Goal: Task Accomplishment & Management: Manage account settings

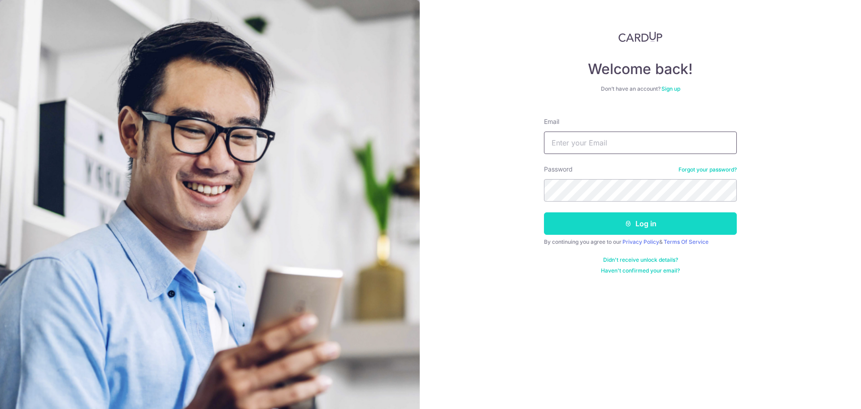
type input "[EMAIL_ADDRESS][DOMAIN_NAME]"
click at [614, 222] on button "Log in" at bounding box center [640, 223] width 193 height 22
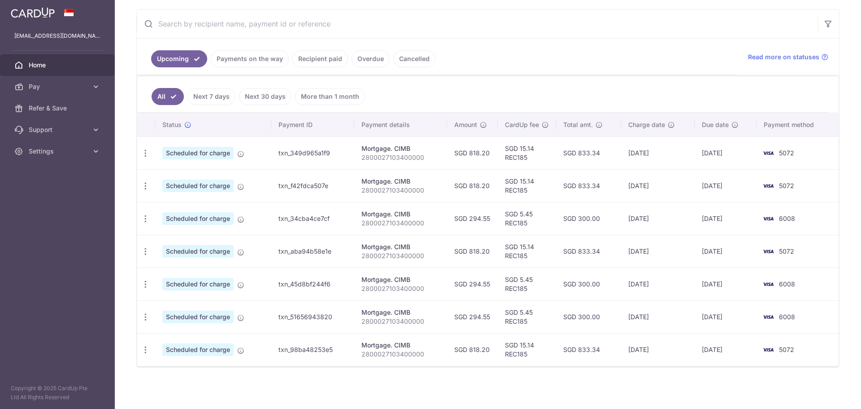
scroll to position [165, 0]
click at [144, 153] on icon "button" at bounding box center [145, 152] width 9 height 9
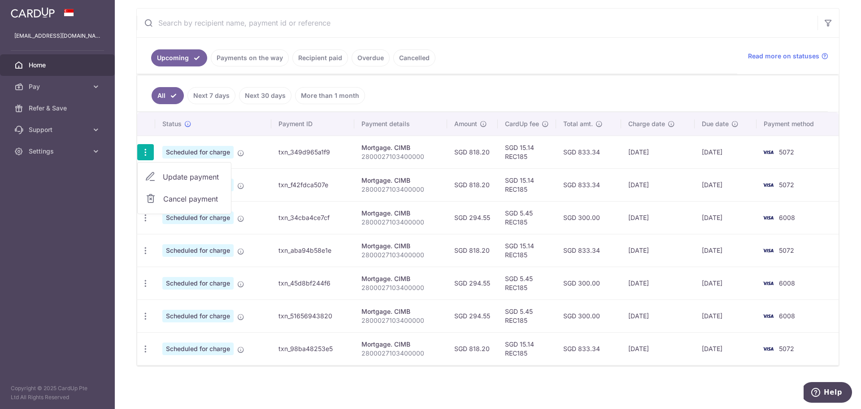
click at [177, 180] on span "Update payment" at bounding box center [193, 176] width 61 height 11
radio input "true"
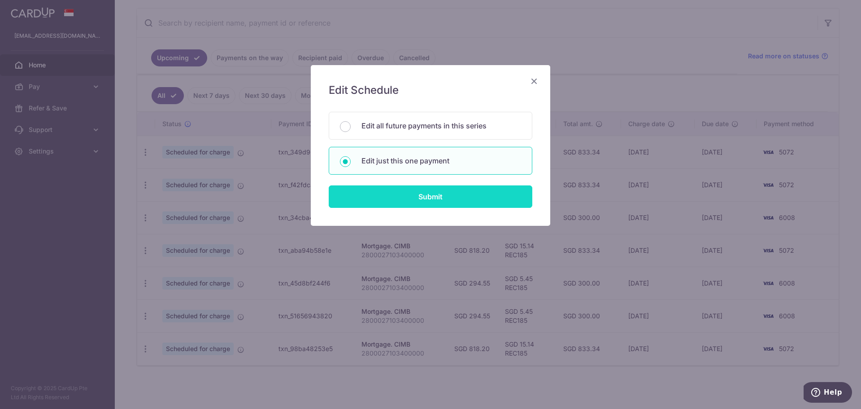
click at [424, 203] on input "Submit" at bounding box center [431, 196] width 204 height 22
radio input "true"
type input "818.20"
type input "[DATE]"
type input "2800027103400000"
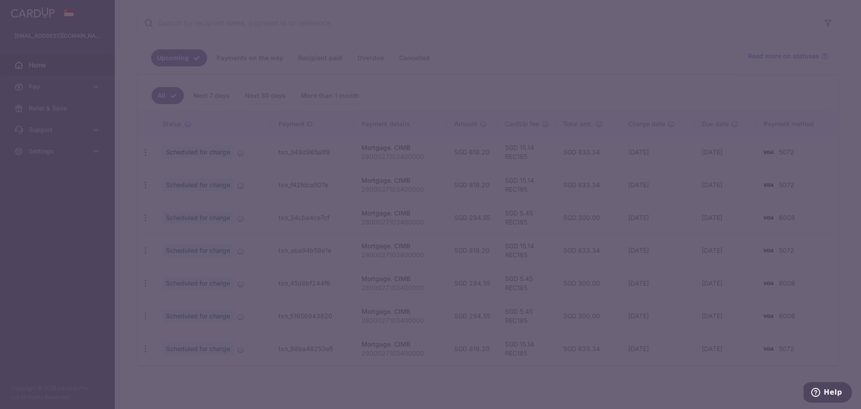
type input "REC185"
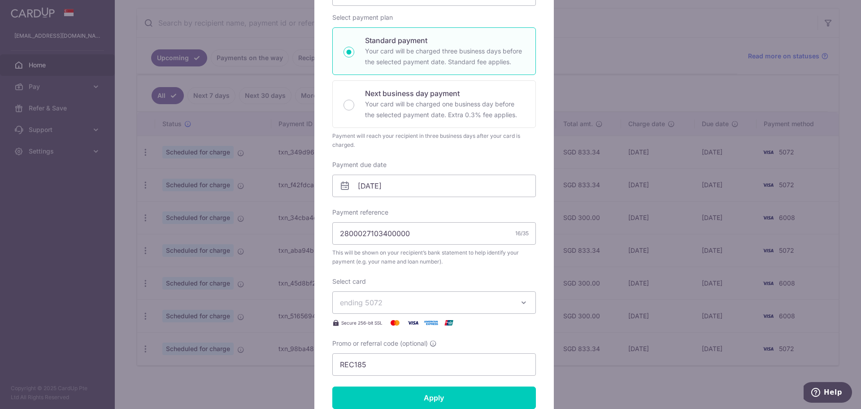
scroll to position [135, 0]
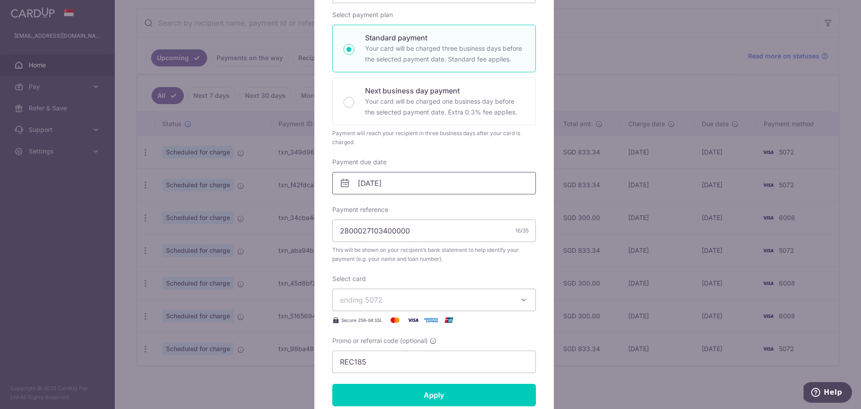
click at [405, 182] on input "[DATE]" at bounding box center [434, 183] width 204 height 22
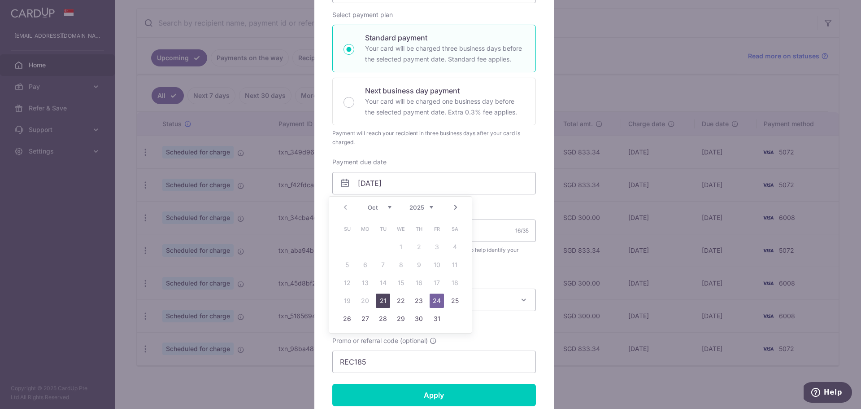
click at [385, 299] on link "21" at bounding box center [383, 300] width 14 height 14
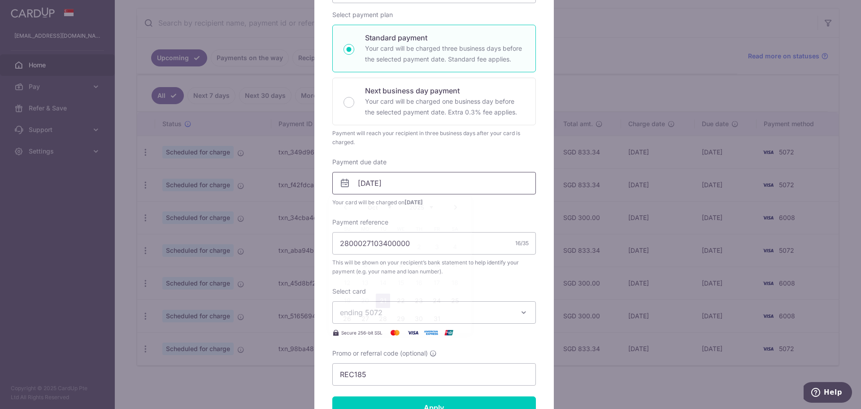
click at [415, 181] on input "[DATE]" at bounding box center [434, 183] width 204 height 22
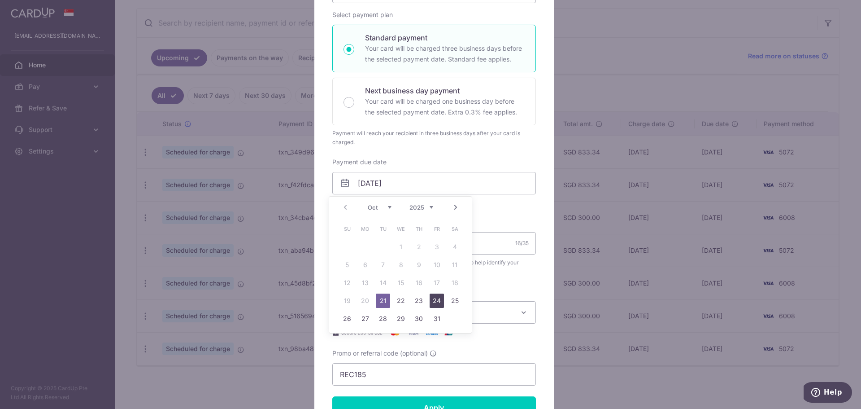
click at [435, 297] on link "24" at bounding box center [437, 300] width 14 height 14
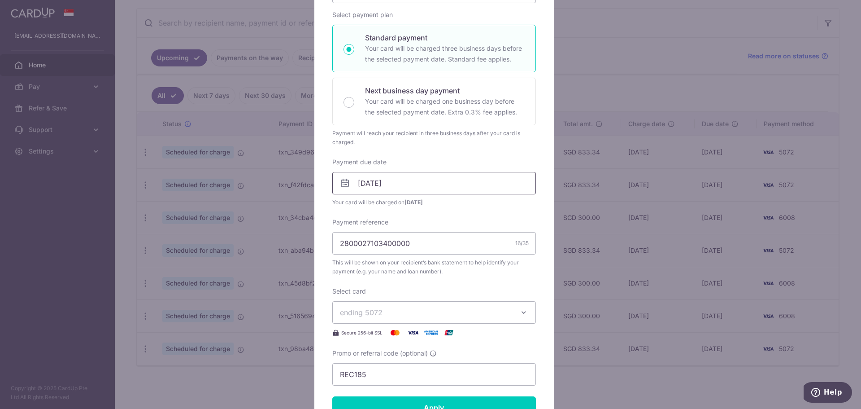
click at [417, 182] on input "[DATE]" at bounding box center [434, 183] width 204 height 22
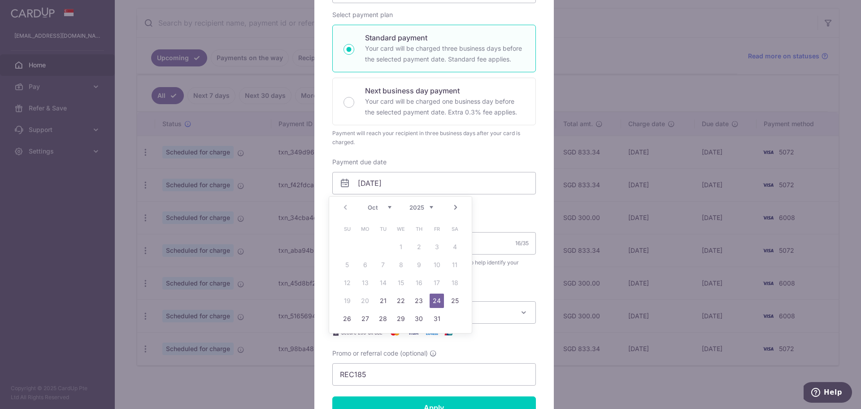
click at [453, 207] on link "Next" at bounding box center [455, 207] width 11 height 11
click at [419, 267] on link "6" at bounding box center [419, 264] width 14 height 14
type input "[DATE]"
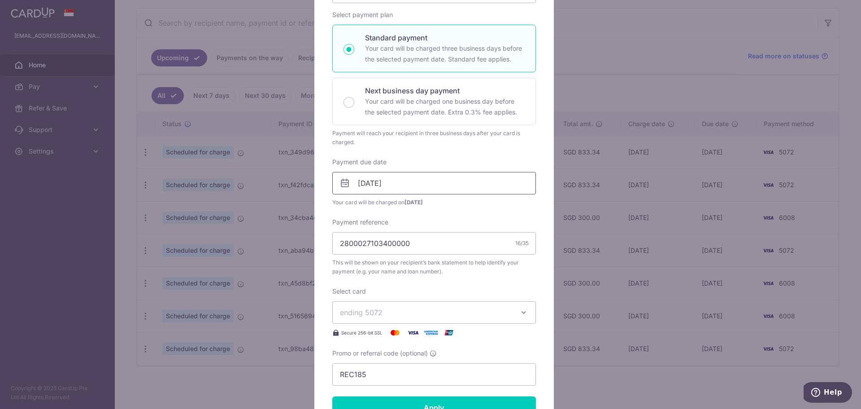
click at [412, 186] on input "[DATE]" at bounding box center [434, 183] width 204 height 22
click at [487, 210] on div "Enter payment amount 818.20 818.20 SGD To change the payment amount, please can…" at bounding box center [434, 175] width 204 height 419
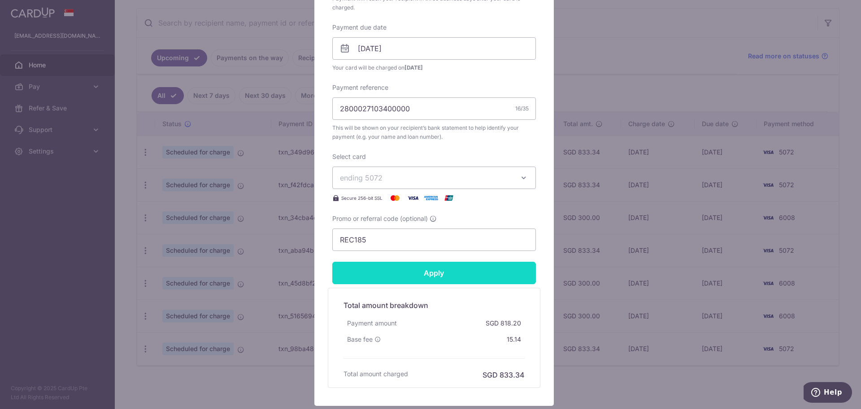
click at [445, 276] on input "Apply" at bounding box center [434, 272] width 204 height 22
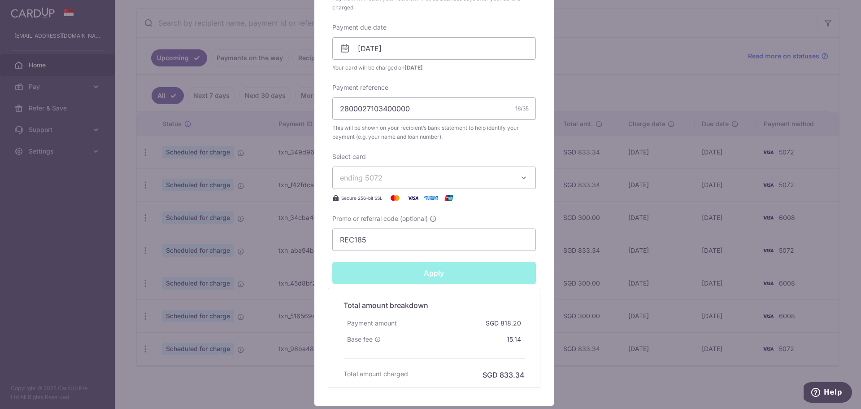
type input "Successfully Applied"
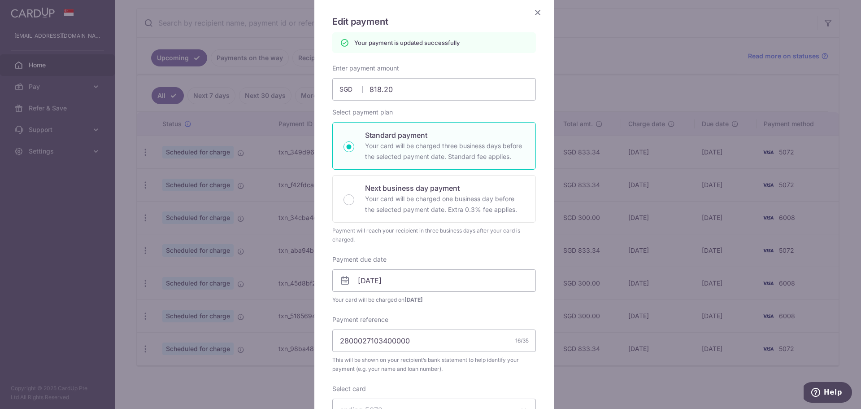
scroll to position [0, 0]
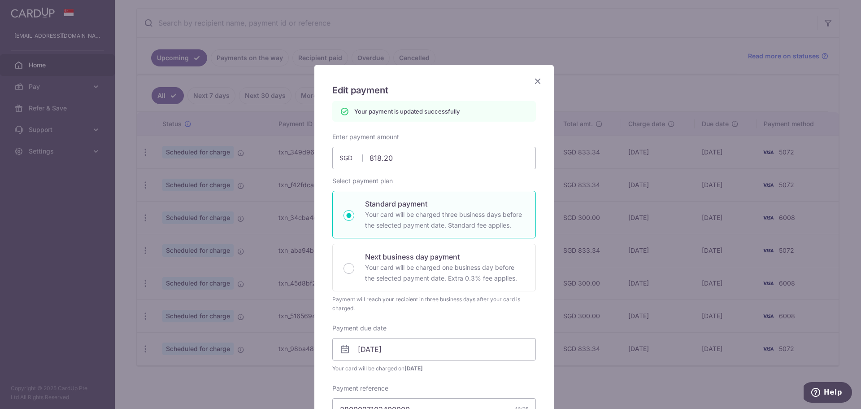
click at [535, 82] on icon "Close" at bounding box center [537, 80] width 11 height 11
